Goal: Task Accomplishment & Management: Manage account settings

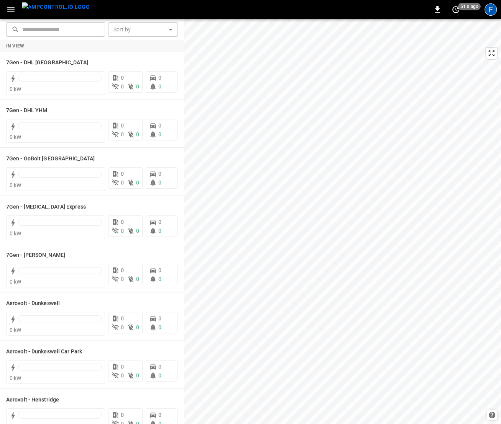
click at [491, 8] on div "F" at bounding box center [490, 9] width 12 height 12
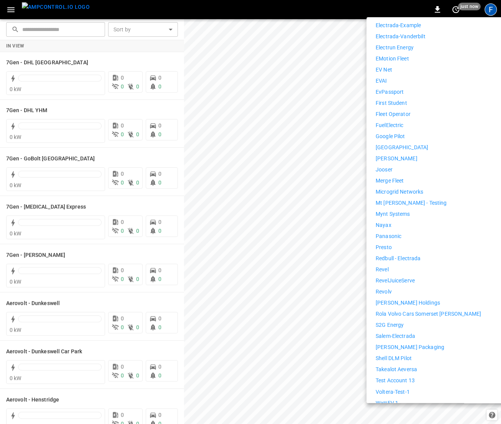
scroll to position [411, 0]
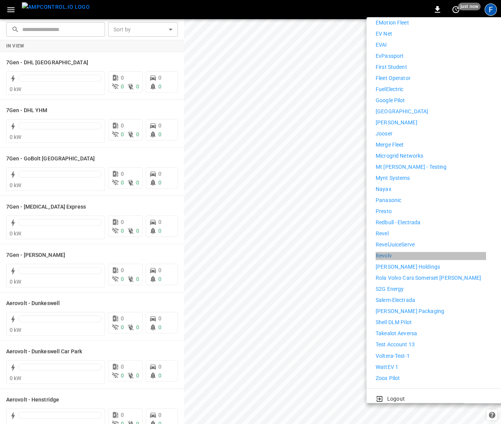
click at [390, 252] on p "Revolv" at bounding box center [383, 256] width 16 height 8
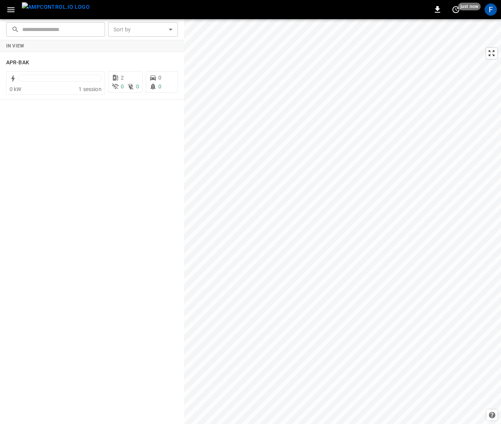
click at [14, 14] on icon "button" at bounding box center [11, 10] width 10 height 10
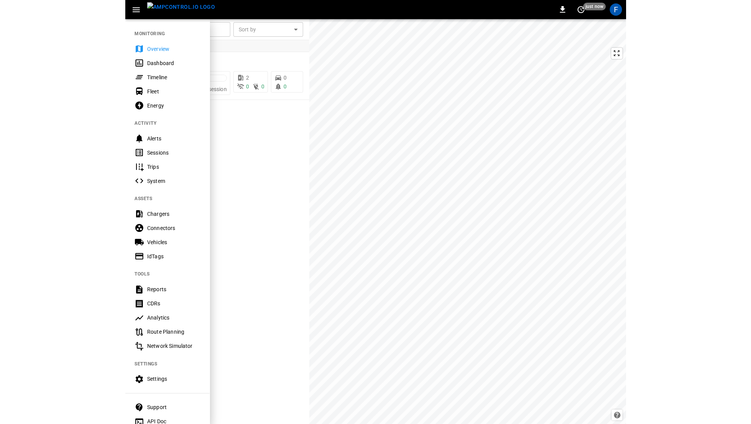
scroll to position [27, 0]
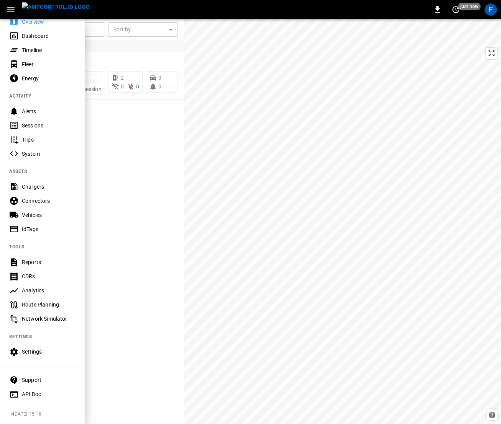
click at [38, 351] on div "Settings" at bounding box center [48, 352] width 53 height 8
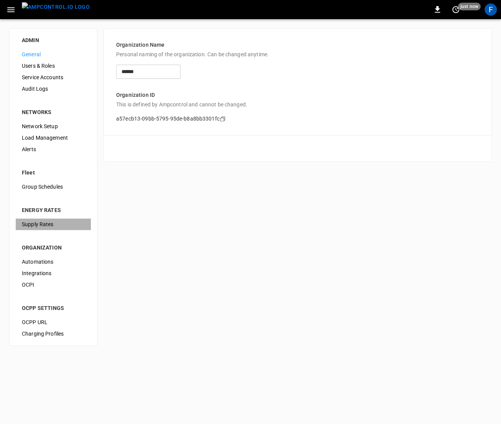
click at [43, 224] on span "Supply Rates" at bounding box center [53, 225] width 63 height 8
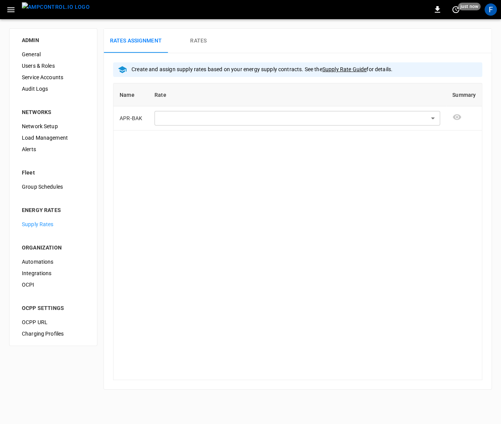
click at [189, 117] on body "0 just now F ADMIN General Users & Roles Service Accounts Audit Logs NETWORKS N…" at bounding box center [250, 199] width 501 height 399
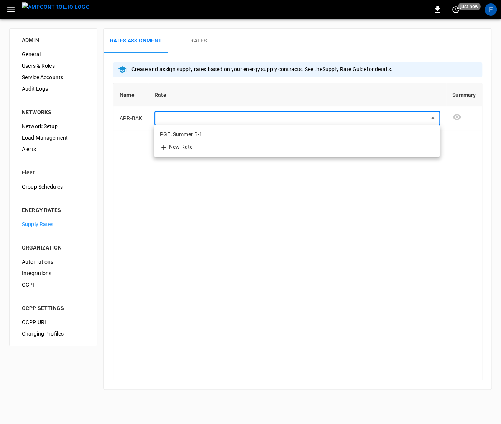
click at [189, 117] on div at bounding box center [250, 212] width 501 height 424
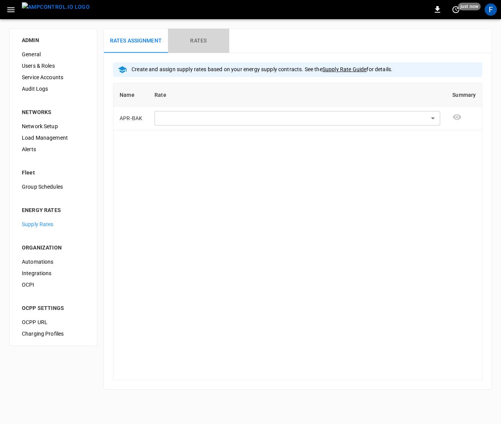
click at [206, 33] on button "Rates" at bounding box center [198, 41] width 61 height 25
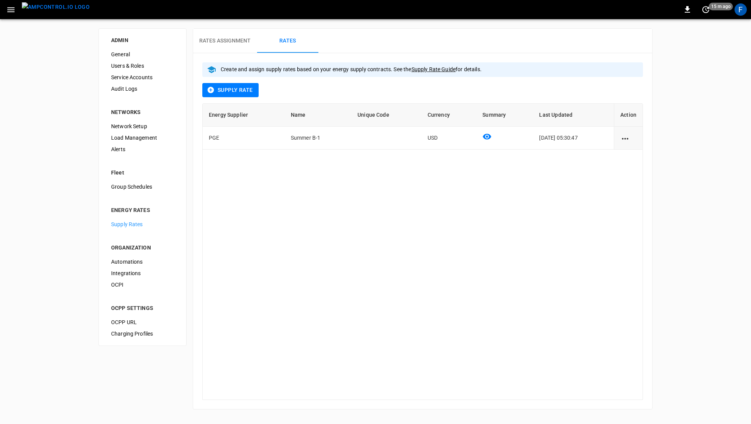
click at [36, 12] on img "menu" at bounding box center [56, 7] width 68 height 10
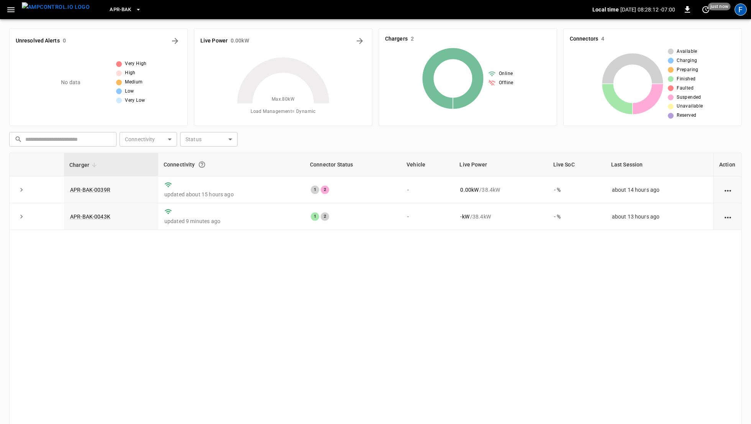
click at [500, 7] on div "F" at bounding box center [740, 9] width 12 height 12
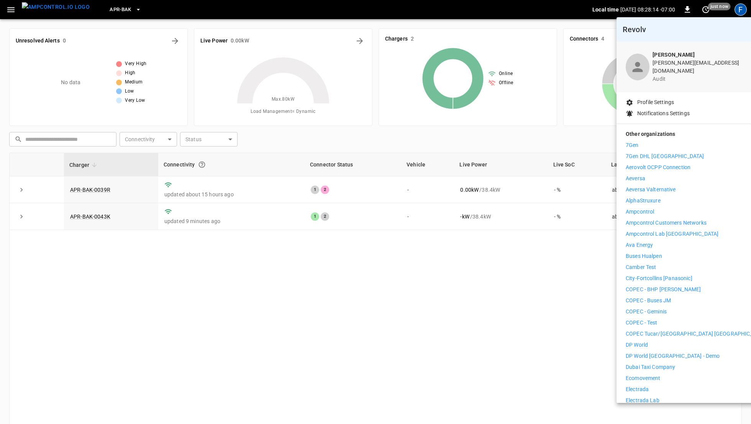
click at [400, 130] on div at bounding box center [375, 212] width 751 height 424
